Goal: Go to known website: Go to known website

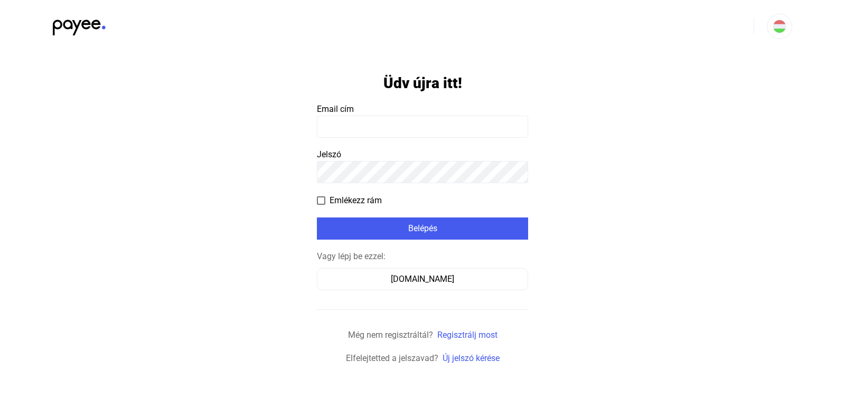
click at [482, 122] on input at bounding box center [422, 127] width 211 height 22
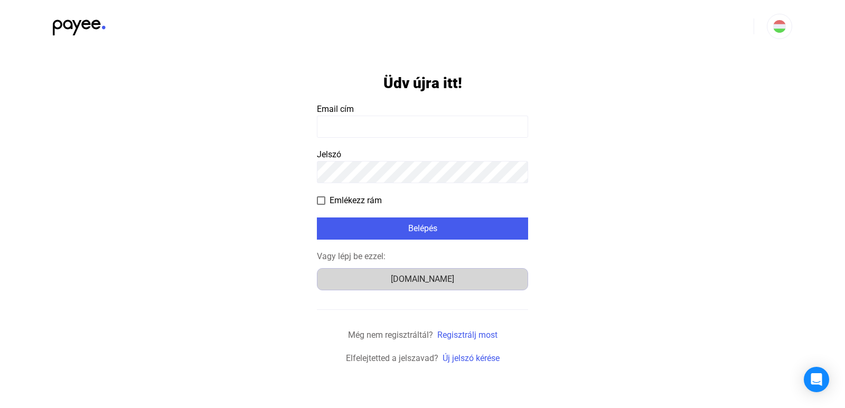
click at [426, 280] on div "[DOMAIN_NAME]" at bounding box center [423, 279] width 204 height 13
